Goal: Task Accomplishment & Management: Manage account settings

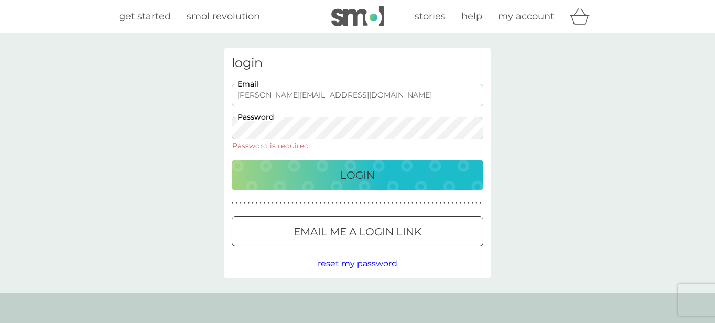
click at [355, 94] on input "[PERSON_NAME][EMAIL_ADDRESS][DOMAIN_NAME]" at bounding box center [358, 95] width 252 height 23
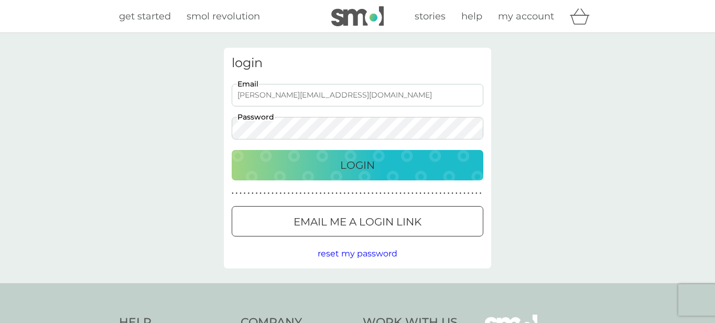
click at [232, 150] on button "Login" at bounding box center [358, 165] width 252 height 30
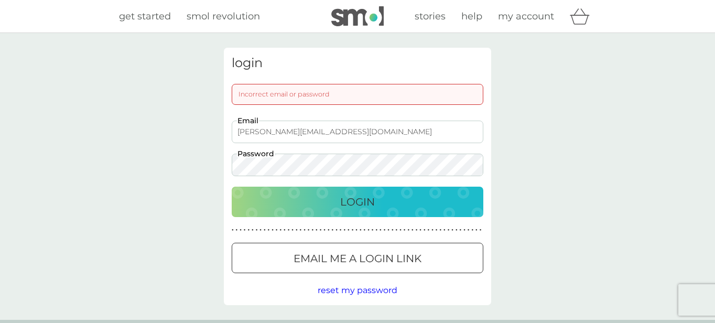
click at [369, 256] on div at bounding box center [358, 258] width 38 height 11
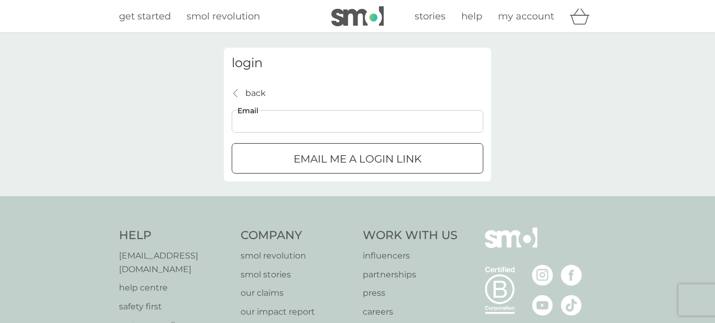
click at [266, 121] on input "Email" at bounding box center [358, 121] width 252 height 23
type input "[PERSON_NAME][EMAIL_ADDRESS][DOMAIN_NAME]"
click at [390, 159] on p "Email me a login link" at bounding box center [357, 158] width 128 height 17
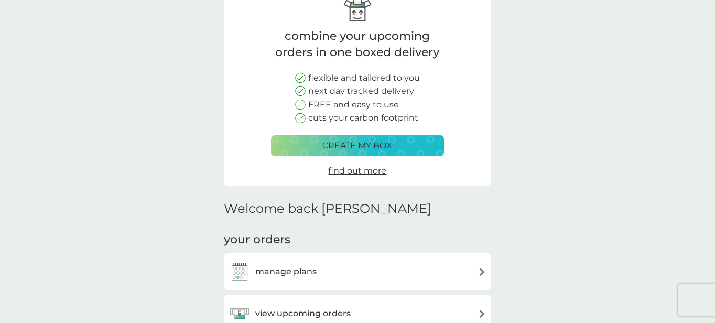
scroll to position [228, 0]
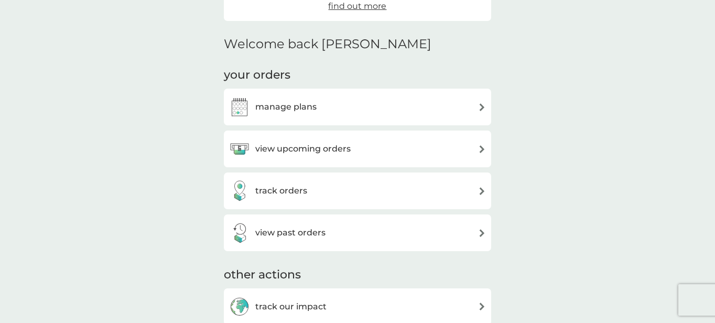
click at [254, 152] on div "view upcoming orders" at bounding box center [300, 149] width 101 height 14
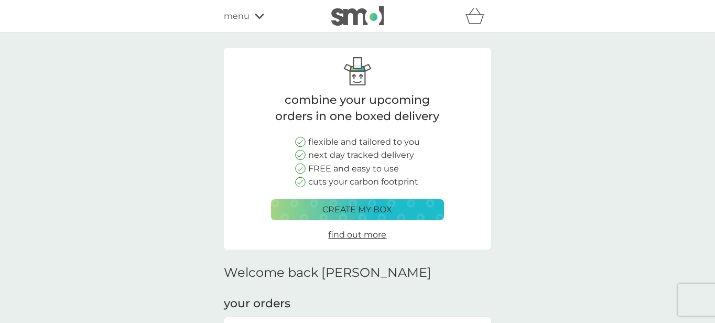
scroll to position [228, 0]
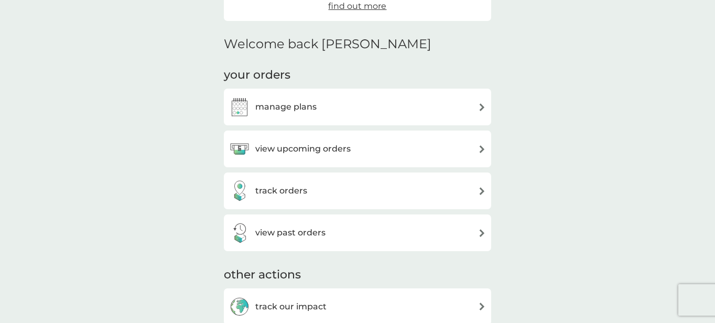
click at [265, 111] on h3 "manage plans" at bounding box center [285, 107] width 61 height 14
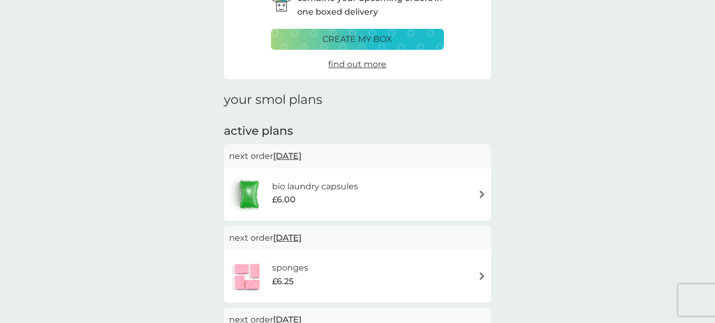
scroll to position [65, 0]
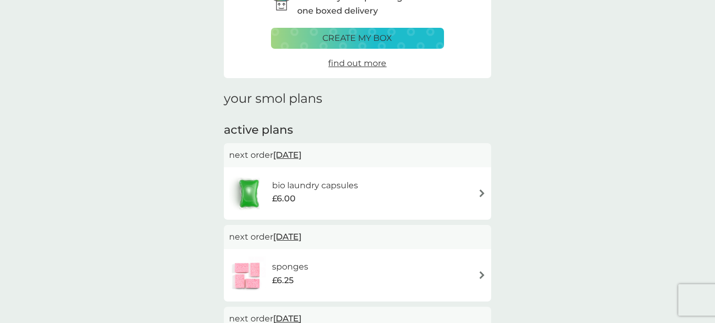
click at [335, 186] on h6 "bio laundry capsules" at bounding box center [315, 186] width 86 height 14
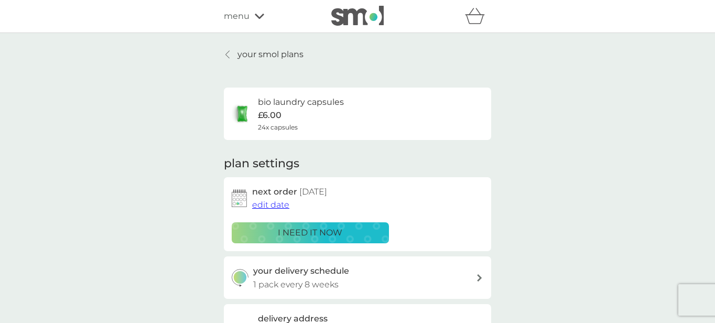
click at [299, 232] on p "i need it now" at bounding box center [310, 233] width 64 height 14
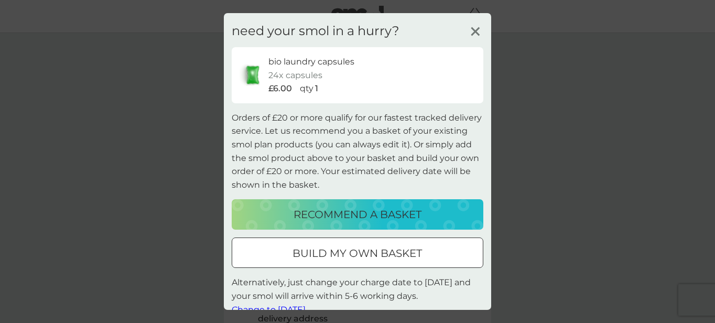
click at [342, 213] on p "recommend a basket" at bounding box center [357, 214] width 128 height 17
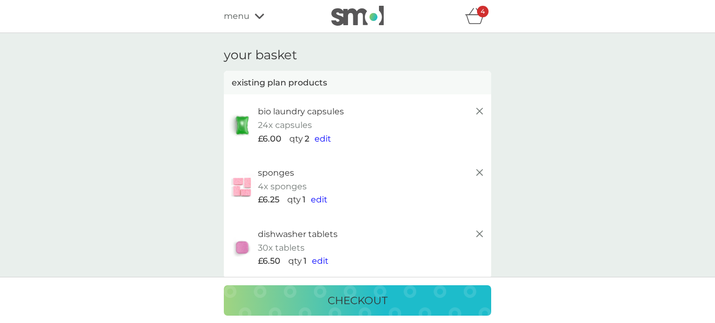
click at [482, 171] on icon at bounding box center [479, 172] width 13 height 13
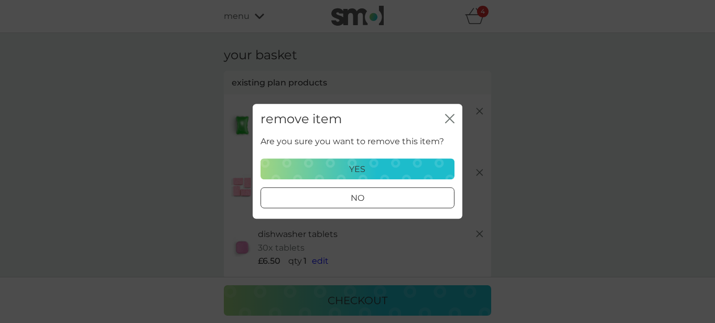
click at [356, 167] on p "yes" at bounding box center [358, 169] width 16 height 14
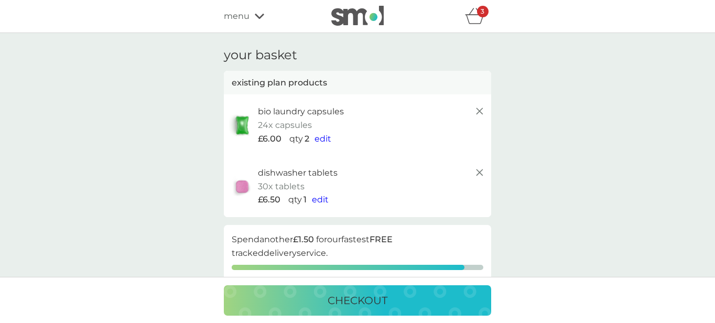
click at [477, 173] on icon at bounding box center [479, 172] width 13 height 13
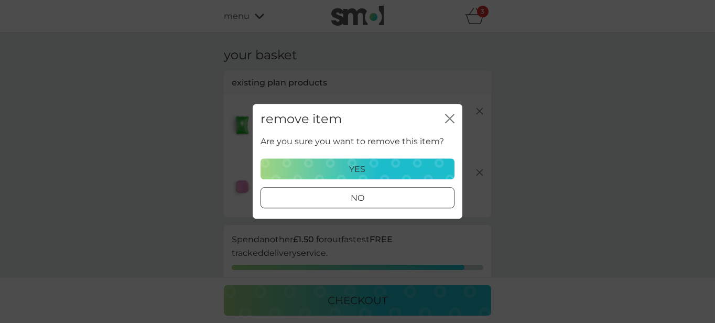
click at [352, 167] on p "yes" at bounding box center [358, 169] width 16 height 14
